Goal: Information Seeking & Learning: Learn about a topic

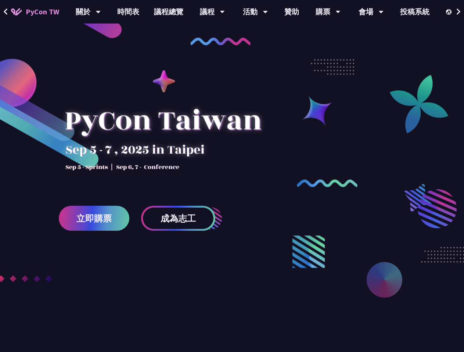
click at [167, 15] on link "議程總覽" at bounding box center [169, 12] width 44 height 24
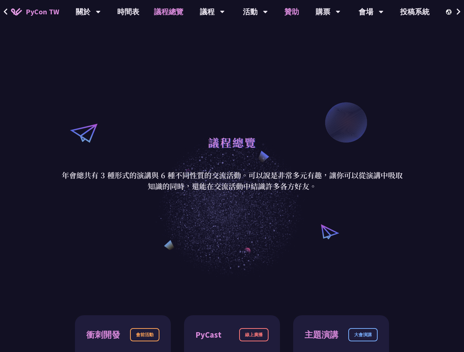
click at [290, 12] on link "贊助" at bounding box center [291, 12] width 29 height 24
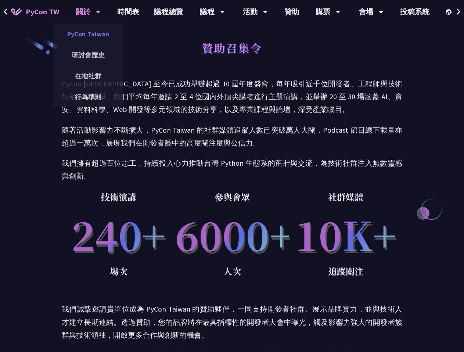
click at [96, 36] on link "PyCon Taiwan" at bounding box center [88, 33] width 71 height 17
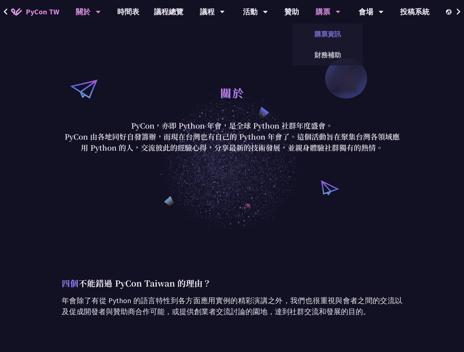
click at [325, 25] on link "購票資訊" at bounding box center [328, 33] width 71 height 17
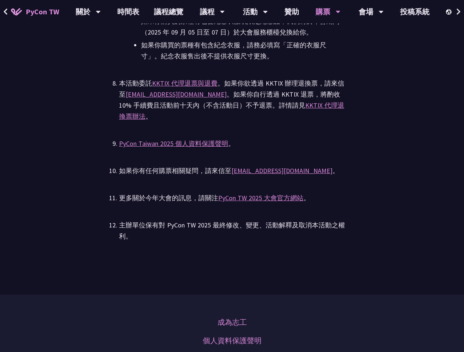
scroll to position [2242, 0]
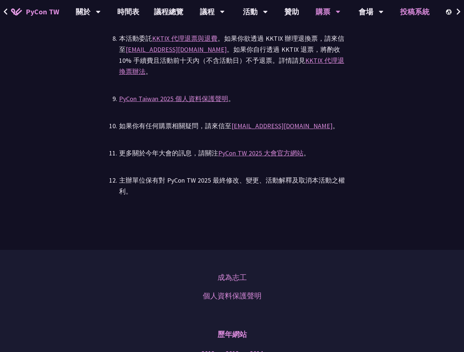
click at [421, 14] on link "投稿系統" at bounding box center [415, 12] width 44 height 24
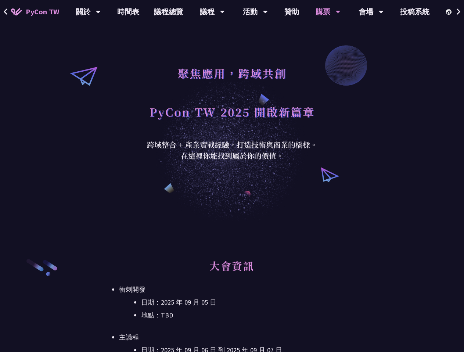
scroll to position [0, 0]
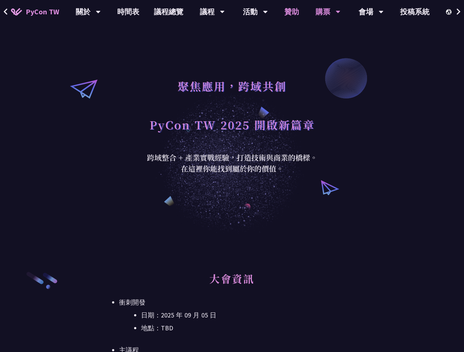
click at [295, 11] on link "贊助" at bounding box center [291, 12] width 29 height 24
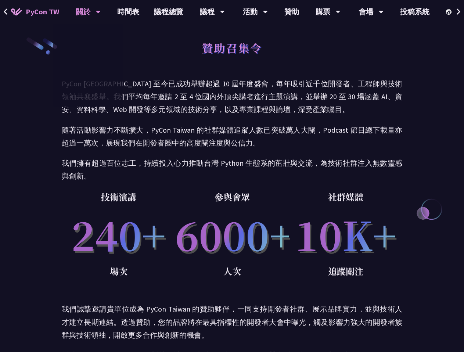
click at [96, 12] on icon at bounding box center [98, 11] width 5 height 7
click at [93, 75] on link "在地社群" at bounding box center [88, 75] width 71 height 17
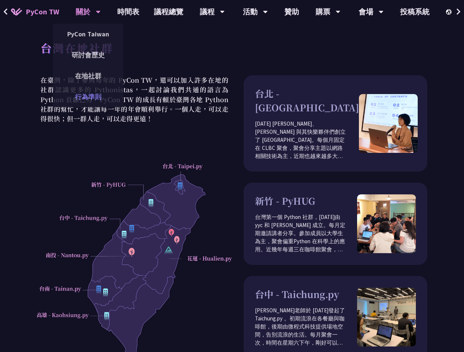
click at [85, 100] on link "行為準則" at bounding box center [88, 96] width 71 height 17
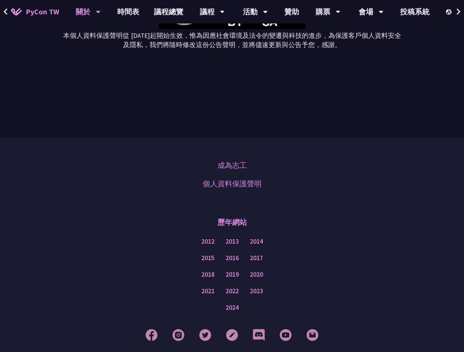
scroll to position [2525, 0]
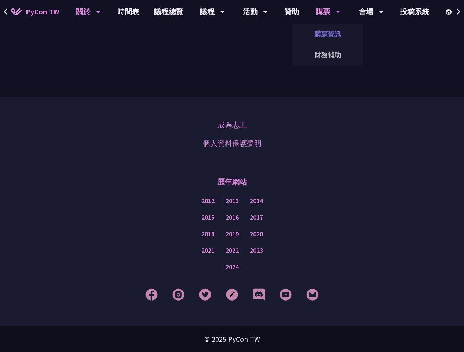
click at [327, 33] on link "購票資訊" at bounding box center [328, 33] width 71 height 17
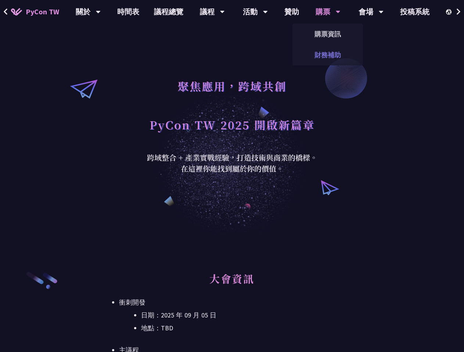
click at [320, 55] on link "財務補助" at bounding box center [328, 54] width 71 height 17
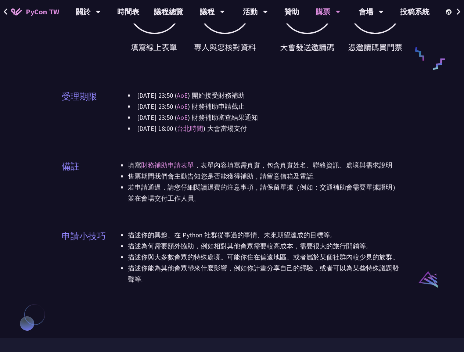
scroll to position [588, 0]
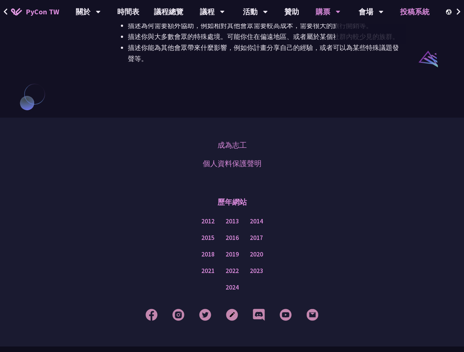
click at [417, 14] on link "投稿系統" at bounding box center [415, 12] width 44 height 24
click at [451, 12] on img at bounding box center [449, 12] width 7 height 6
click at [456, 53] on div "中文" at bounding box center [462, 54] width 44 height 17
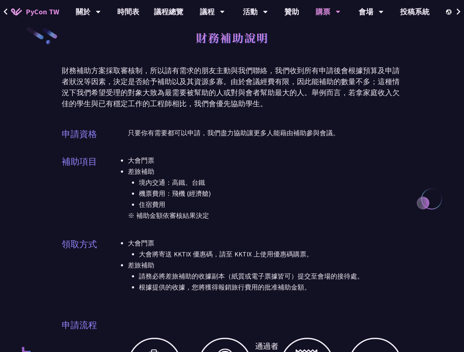
scroll to position [0, 0]
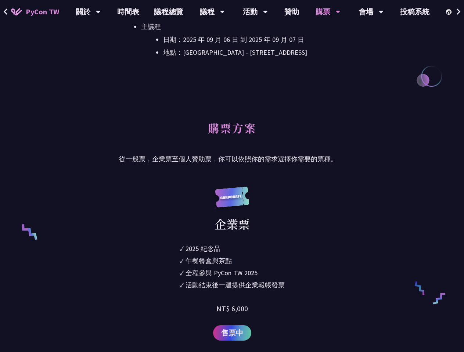
scroll to position [1800, 0]
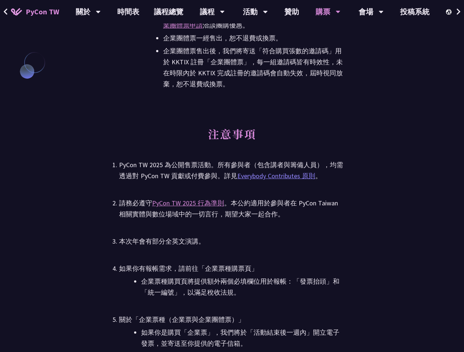
click at [306, 176] on link "Everybody Contributes 原則" at bounding box center [276, 176] width 78 height 8
drag, startPoint x: 318, startPoint y: 172, endPoint x: 238, endPoint y: 175, distance: 79.4
click at [238, 175] on div "PyCon TW 2025 為公開售票活動。所有參與者（包含講者與籌備人員），均需透過對 PyCon TW 貢獻或付費參與。詳見 Everybody Cont…" at bounding box center [232, 171] width 226 height 22
copy link "Everybody Contributes 原則"
click at [292, 178] on link "Everybody Contributes 原則" at bounding box center [276, 176] width 78 height 8
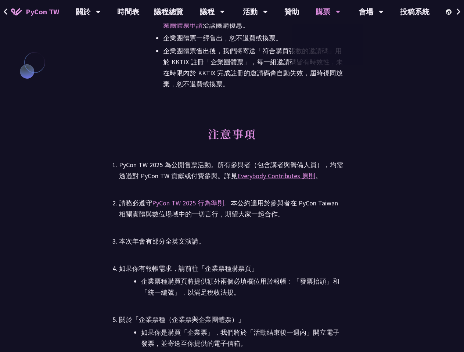
click at [453, 35] on div "EN" at bounding box center [462, 33] width 44 height 17
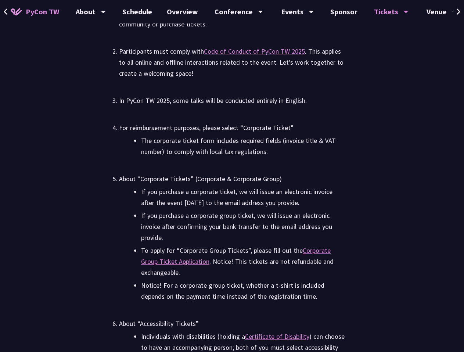
scroll to position [1838, 0]
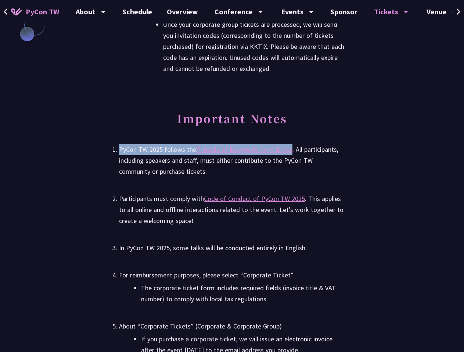
drag, startPoint x: 293, startPoint y: 160, endPoint x: 120, endPoint y: 156, distance: 173.2
click at [120, 156] on div "PyCon TW 2025 follows the Principle of Everybody Contributes . All participants…" at bounding box center [232, 160] width 226 height 33
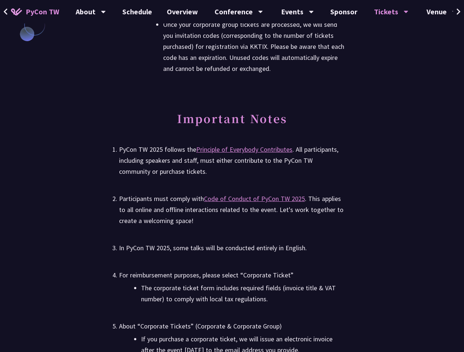
click at [119, 160] on li "PyCon TW 2025 follows the Principle of Everybody Contributes . All participants…" at bounding box center [232, 160] width 226 height 33
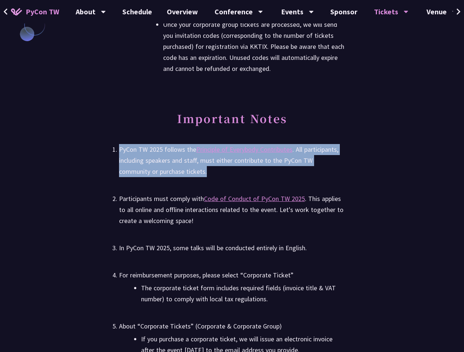
drag, startPoint x: 121, startPoint y: 161, endPoint x: 187, endPoint y: 179, distance: 68.9
click at [187, 177] on div "PyCon TW 2025 follows the Principle of Everybody Contributes . All participants…" at bounding box center [232, 160] width 226 height 33
copy div "PyCon TW 2025 follows the Principle of Everybody Contributes . All participants…"
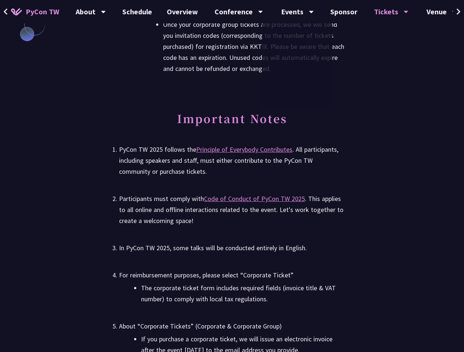
click at [239, 133] on h2 "Important Notes" at bounding box center [232, 122] width 226 height 22
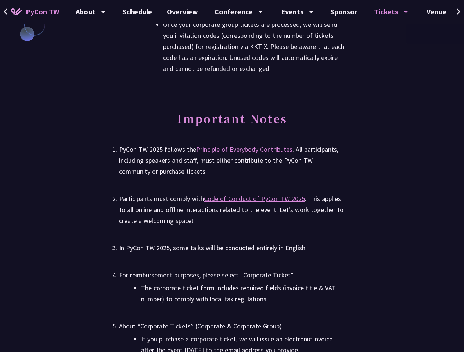
click at [459, 12] on icon at bounding box center [459, 11] width 4 height 6
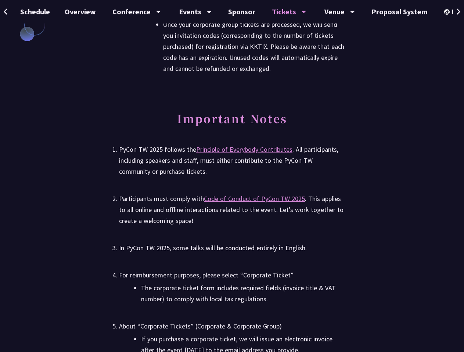
scroll to position [0, 111]
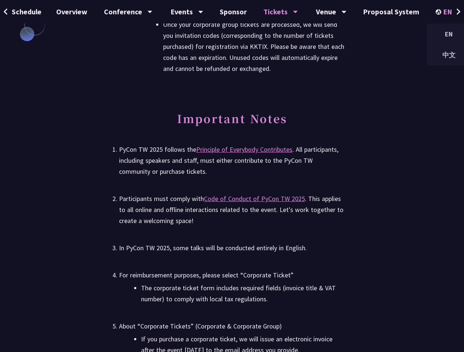
click at [436, 11] on img at bounding box center [439, 12] width 7 height 6
click at [439, 53] on div "中文" at bounding box center [449, 54] width 44 height 17
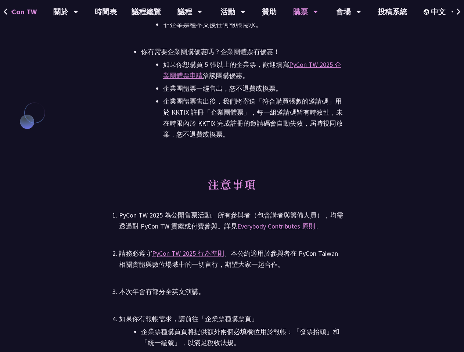
scroll to position [1838, 0]
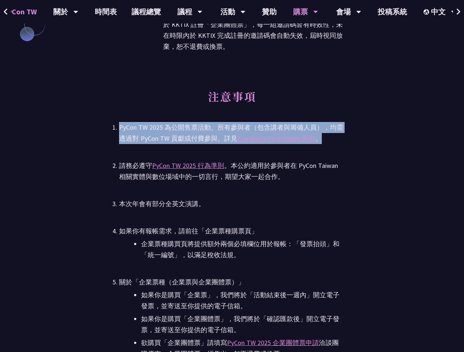
drag, startPoint x: 328, startPoint y: 138, endPoint x: 119, endPoint y: 128, distance: 209.0
click at [119, 128] on div "PyCon TW 2025 為公開售票活動。所有參與者（包含講者與籌備人員），均需透過對 PyCon TW 貢獻或付費參與。詳見 Everybody Cont…" at bounding box center [232, 133] width 226 height 22
copy div "PyCon TW 2025 為公開售票活動。所有參與者（包含講者與籌備人員），均需透過對 PyCon TW 貢獻或付費參與。詳見 Everybody Cont…"
click at [316, 53] on link "財務補助" at bounding box center [305, 54] width 71 height 17
